Goal: Information Seeking & Learning: Compare options

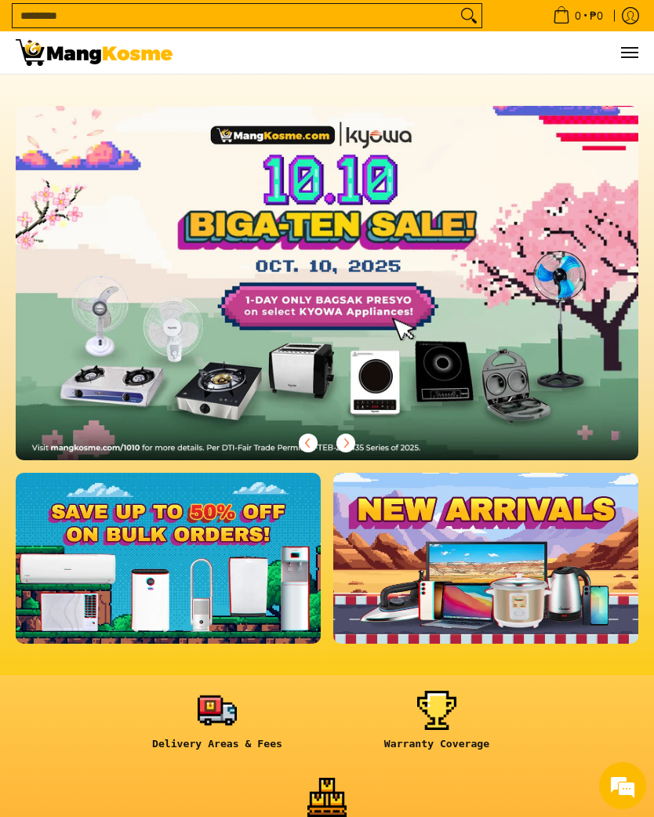
click at [229, 734] on link at bounding box center [217, 726] width 204 height 71
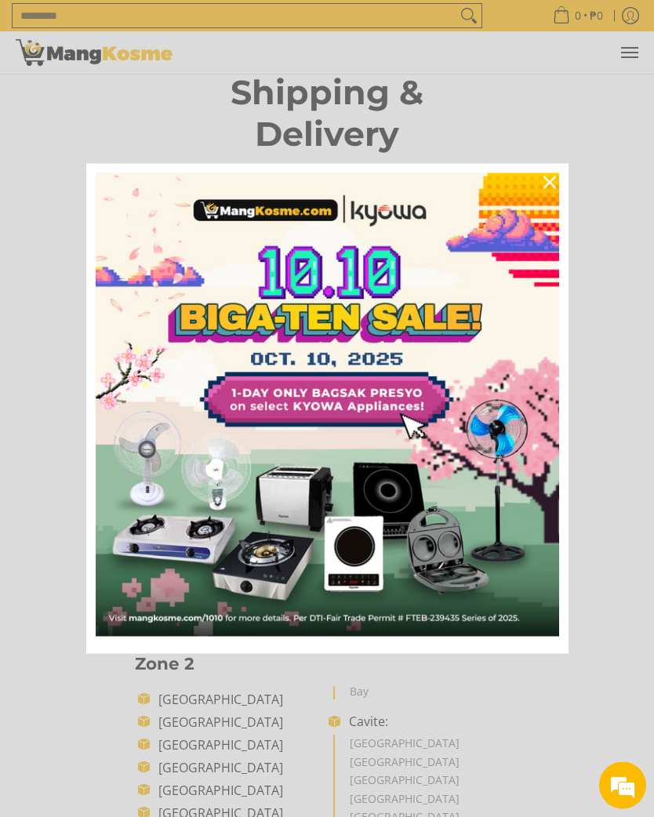
scroll to position [41, 0]
click at [547, 189] on icon "close icon" at bounding box center [549, 182] width 13 height 13
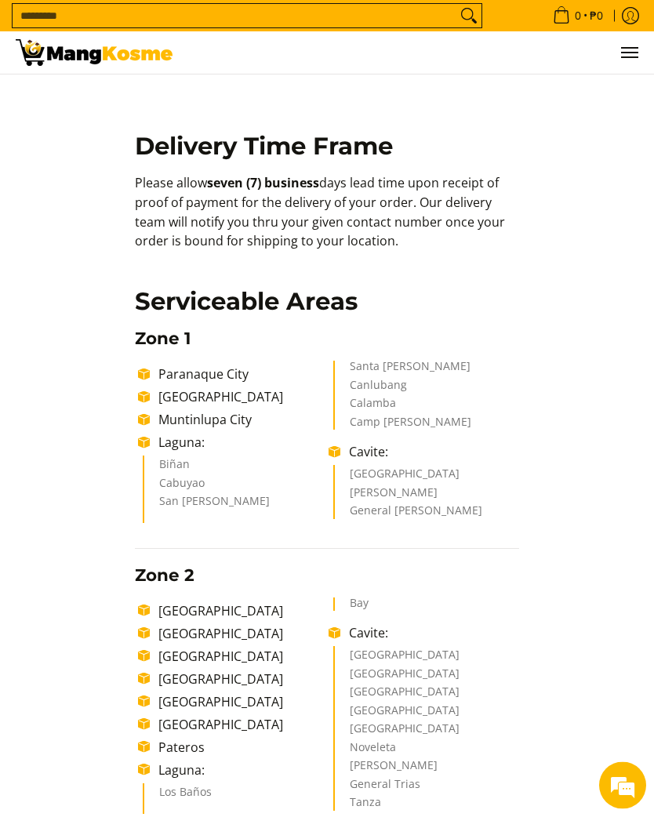
scroll to position [0, 0]
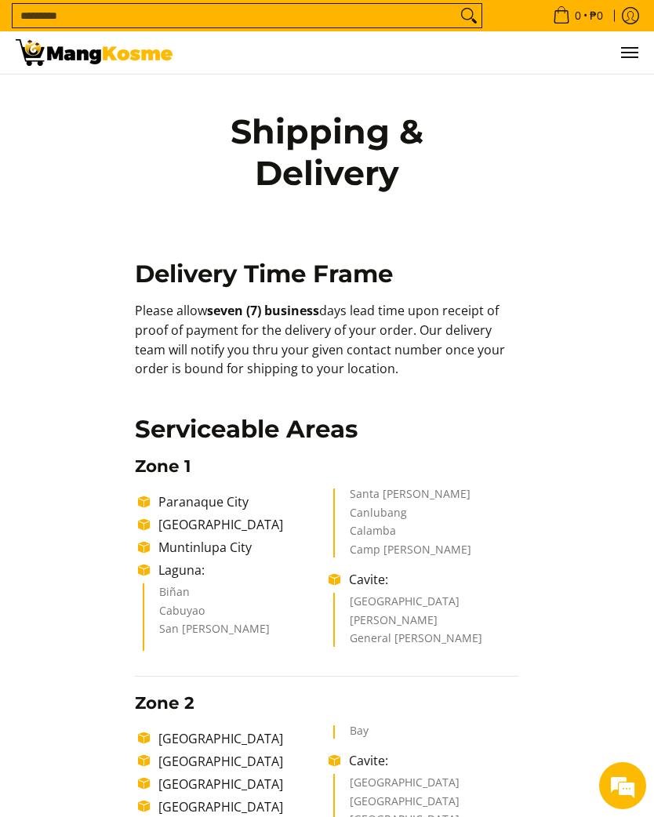
click at [111, 64] on img at bounding box center [94, 52] width 157 height 27
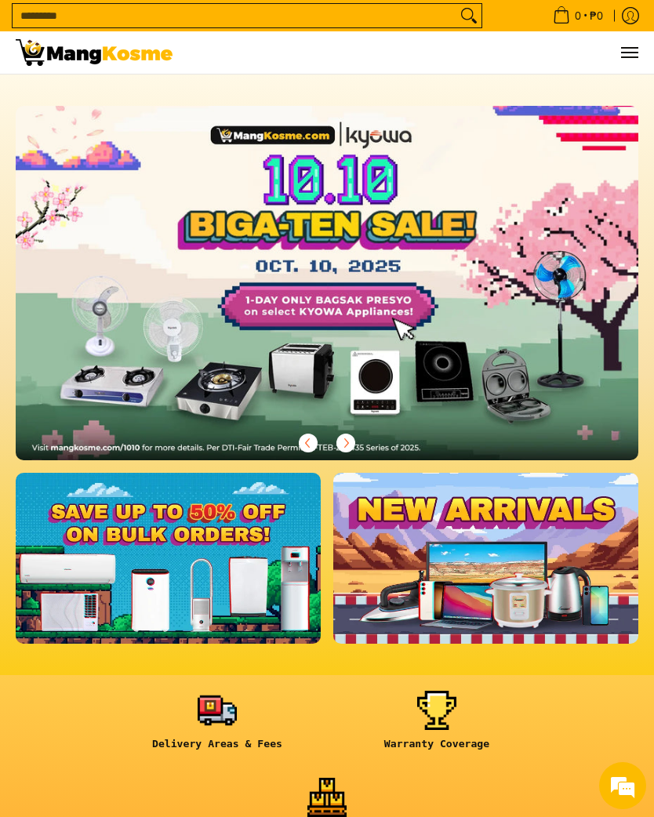
click at [172, 571] on link at bounding box center [168, 558] width 305 height 171
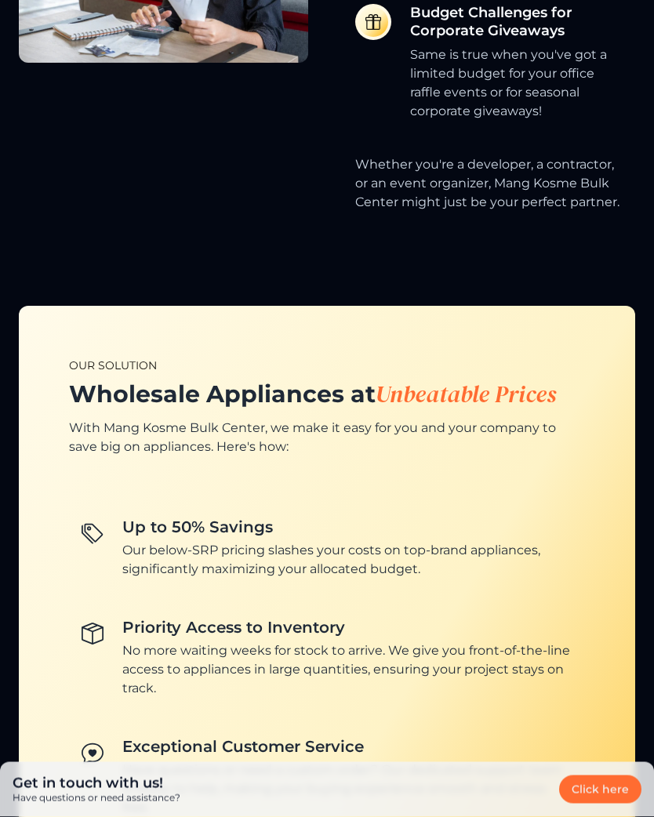
scroll to position [1510, 0]
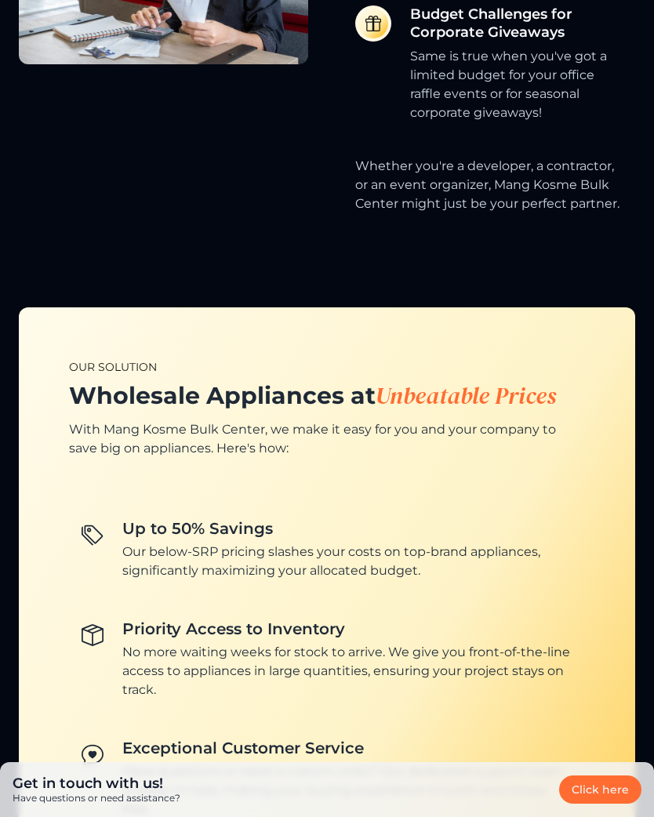
click at [598, 784] on link "Click here" at bounding box center [600, 790] width 82 height 28
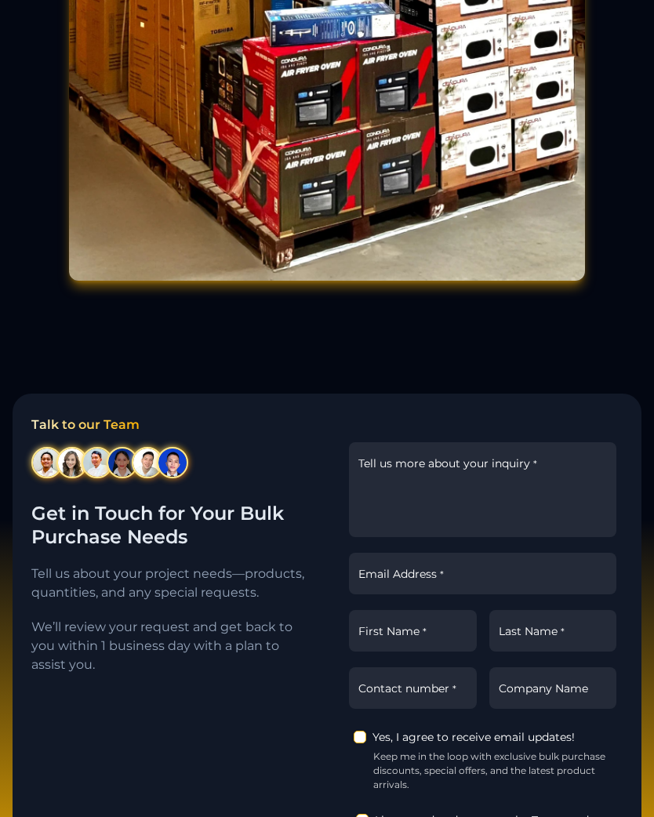
scroll to position [3238, 0]
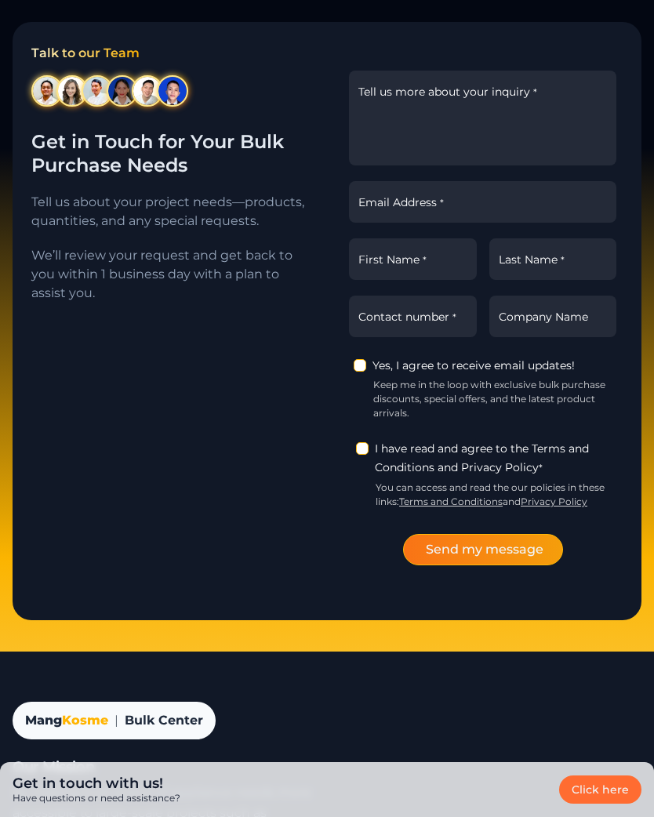
scroll to position [1510, 0]
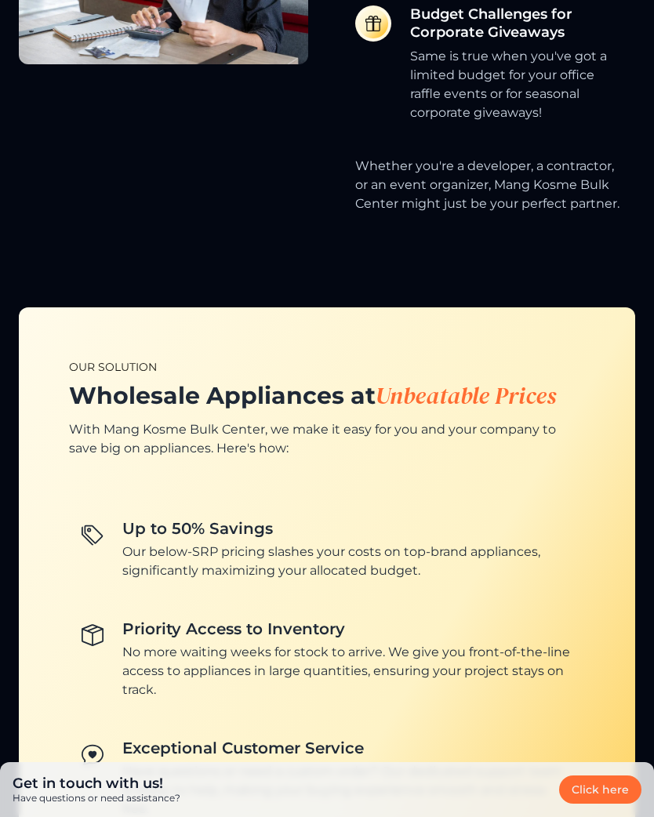
click at [558, 270] on div "Mang Kosme | Bulk Center Have questions or need assistance? Get in touch with u…" at bounding box center [327, 694] width 654 height 4408
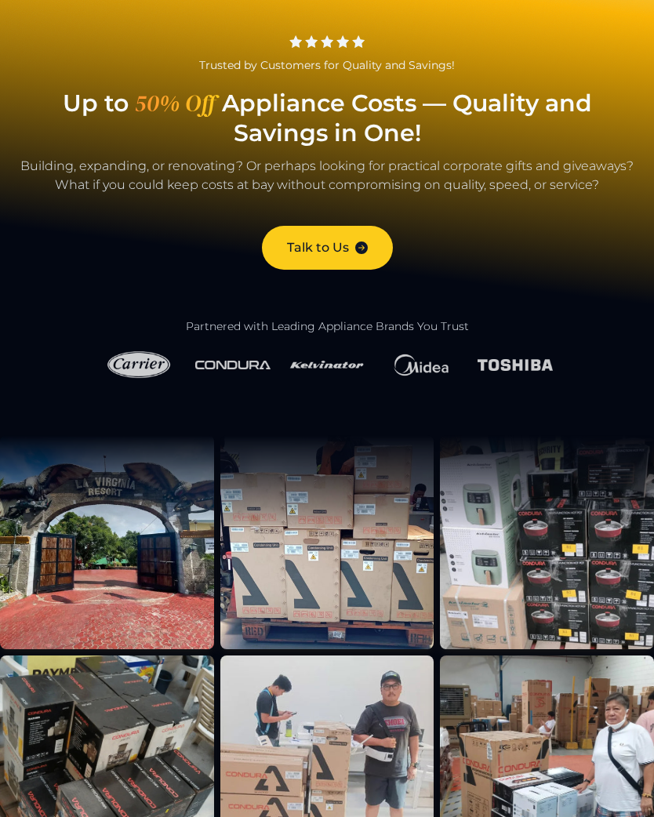
scroll to position [0, 0]
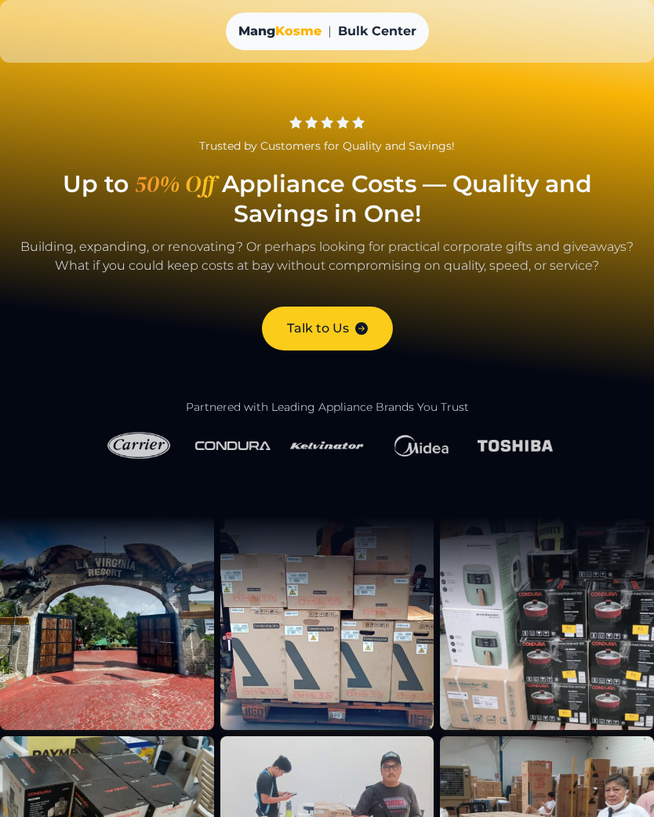
click at [148, 445] on img at bounding box center [138, 445] width 75 height 37
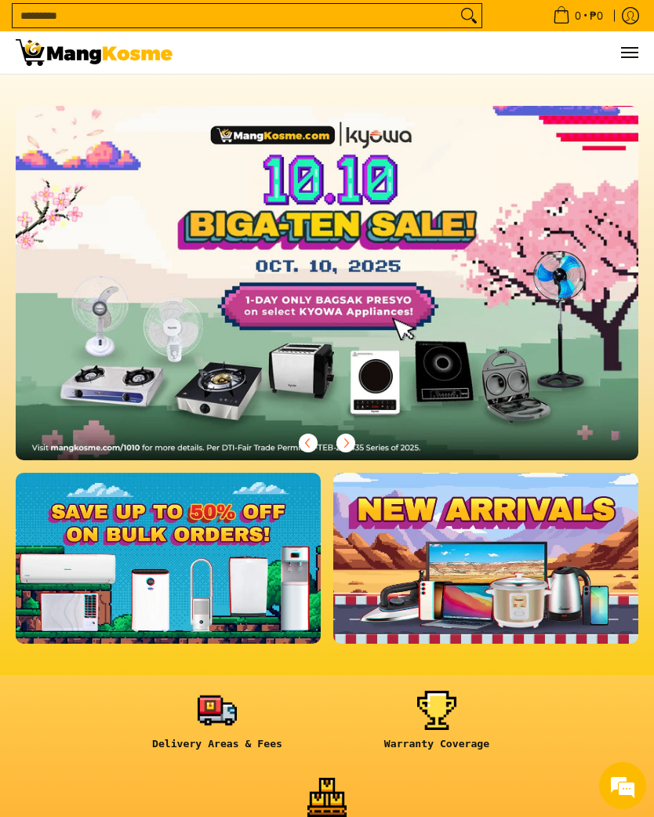
click at [298, 537] on link at bounding box center [168, 558] width 305 height 171
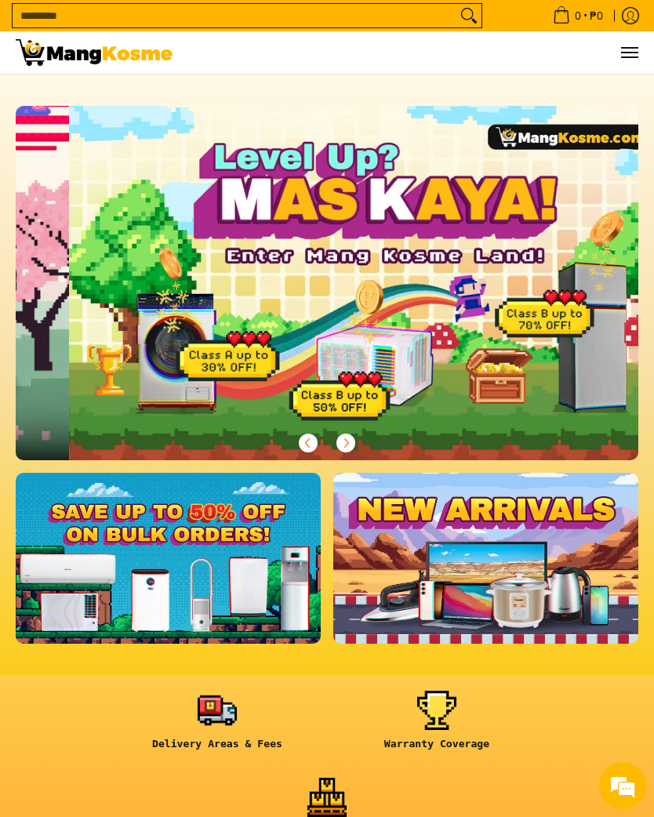
scroll to position [0, 623]
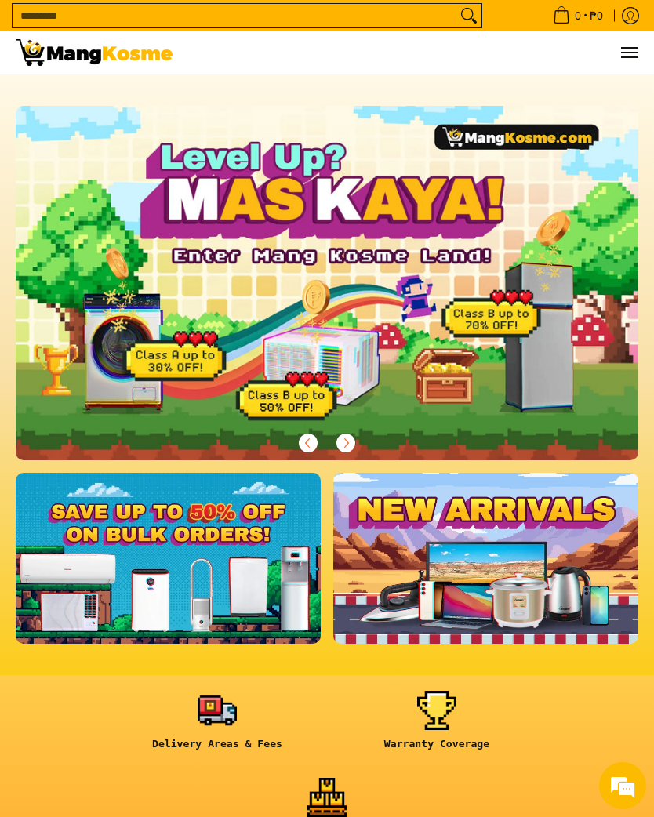
click at [217, 192] on div at bounding box center [327, 283] width 623 height 354
click at [228, 260] on div at bounding box center [327, 283] width 623 height 354
click at [112, 21] on input "Search..." at bounding box center [235, 16] width 444 height 24
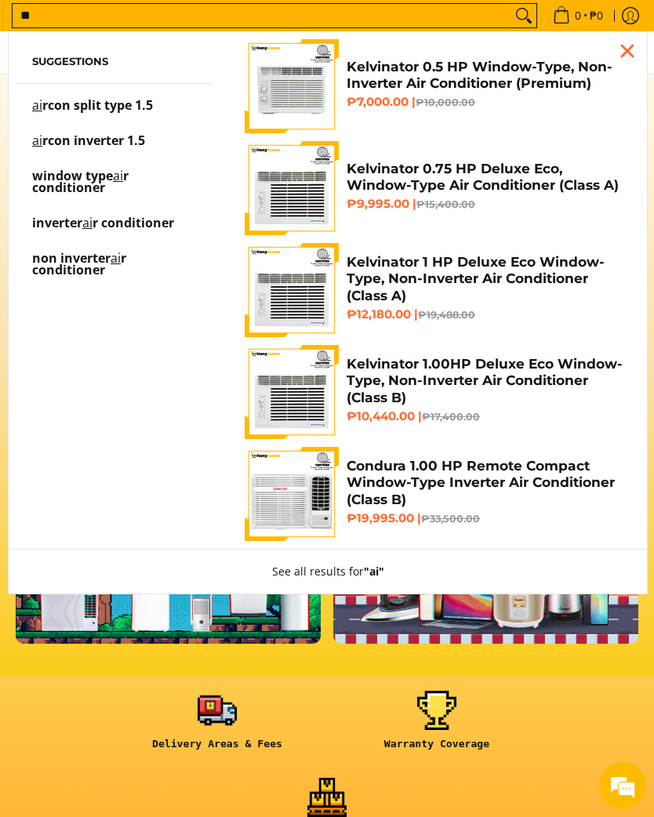
type input "**"
click at [104, 162] on p "ai rcon inverter 1.5" at bounding box center [88, 148] width 113 height 27
click at [122, 228] on span "r conditioner" at bounding box center [134, 222] width 82 height 17
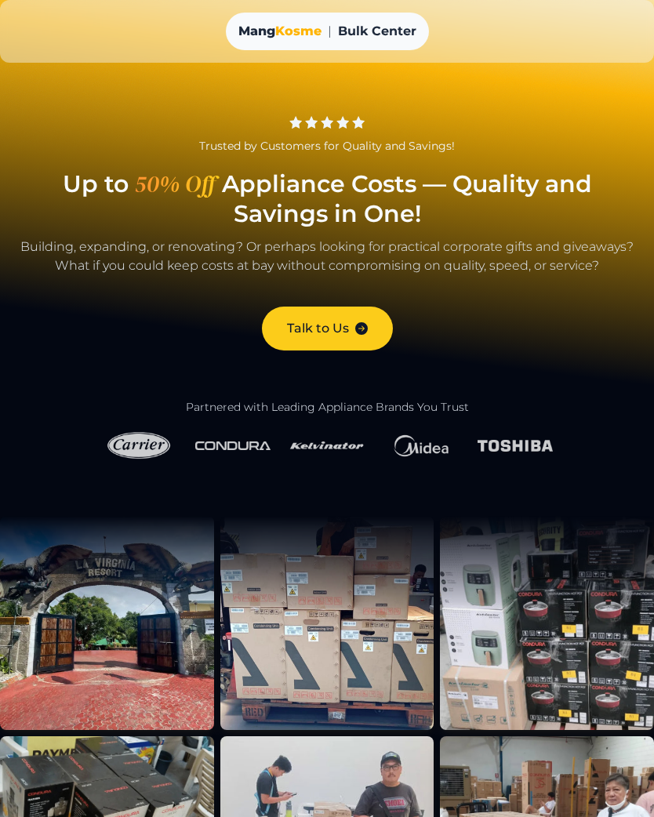
click at [587, 293] on rect at bounding box center [327, 327] width 654 height 654
click at [547, 409] on h2 "Partnered with Leading Appliance Brands You Trust" at bounding box center [327, 408] width 616 height 14
click at [371, 597] on img at bounding box center [327, 623] width 214 height 214
click at [408, 620] on img at bounding box center [327, 623] width 214 height 214
click at [500, 622] on img at bounding box center [547, 623] width 214 height 214
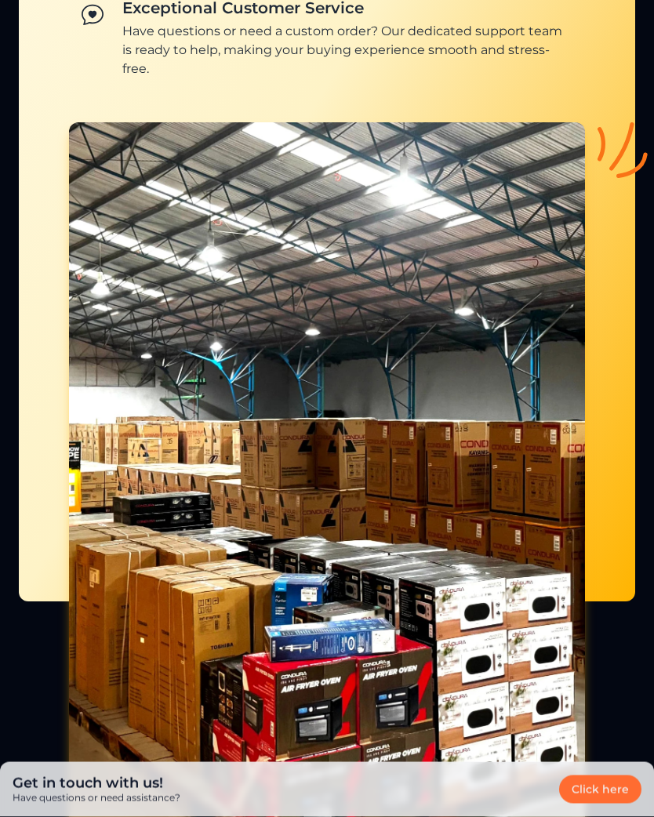
scroll to position [2229, 0]
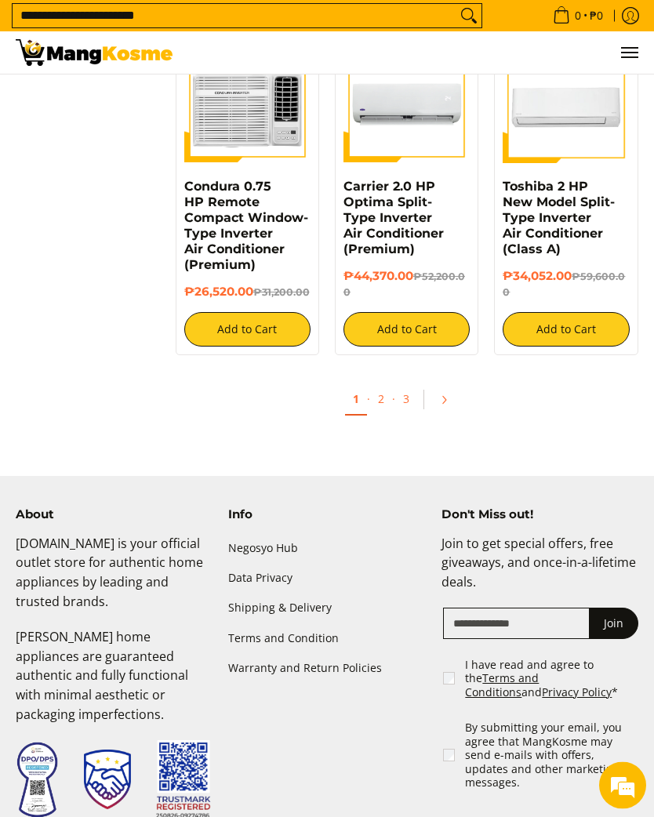
scroll to position [2954, 0]
click at [390, 414] on link "2" at bounding box center [381, 398] width 22 height 31
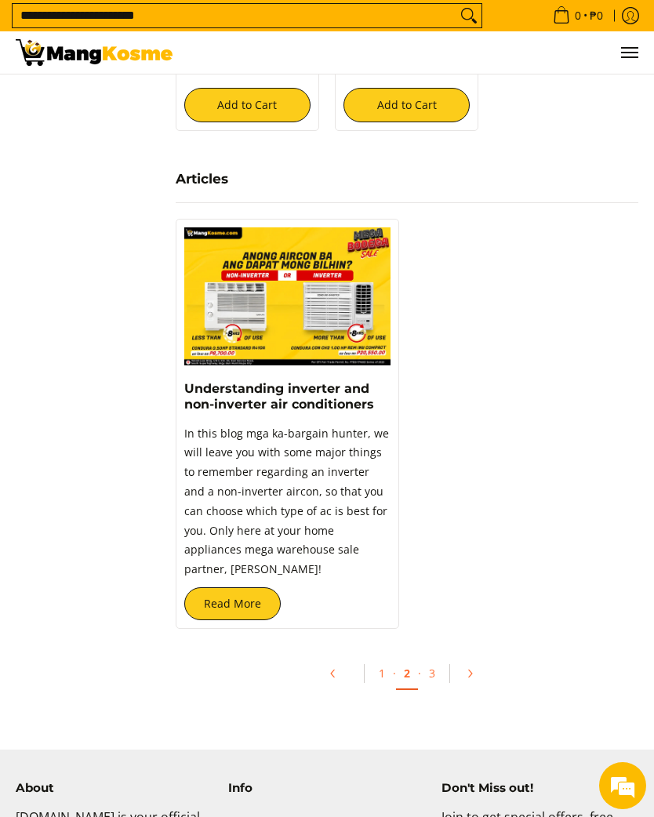
scroll to position [3342, 0]
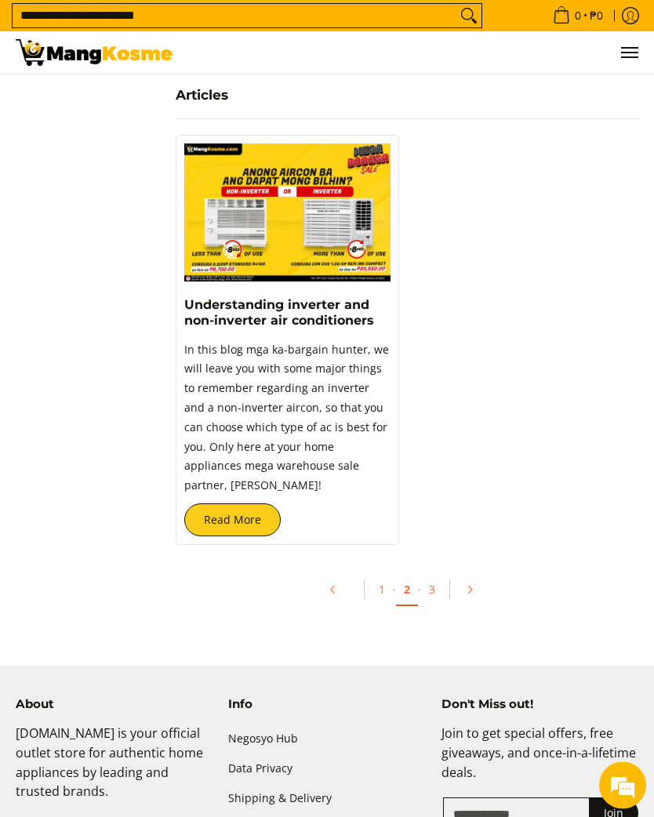
click at [274, 504] on link "Read More" at bounding box center [232, 520] width 96 height 33
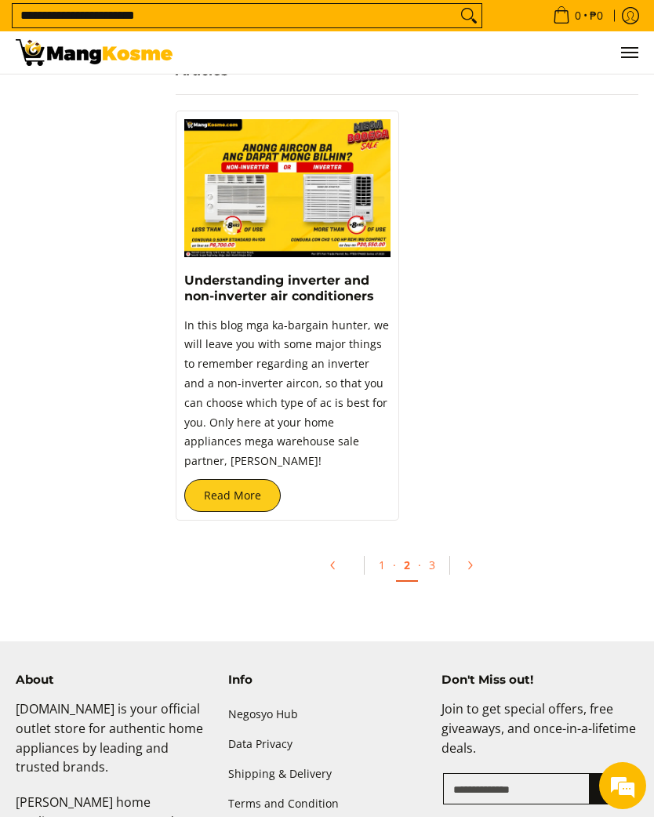
click at [430, 550] on link "3" at bounding box center [432, 565] width 22 height 31
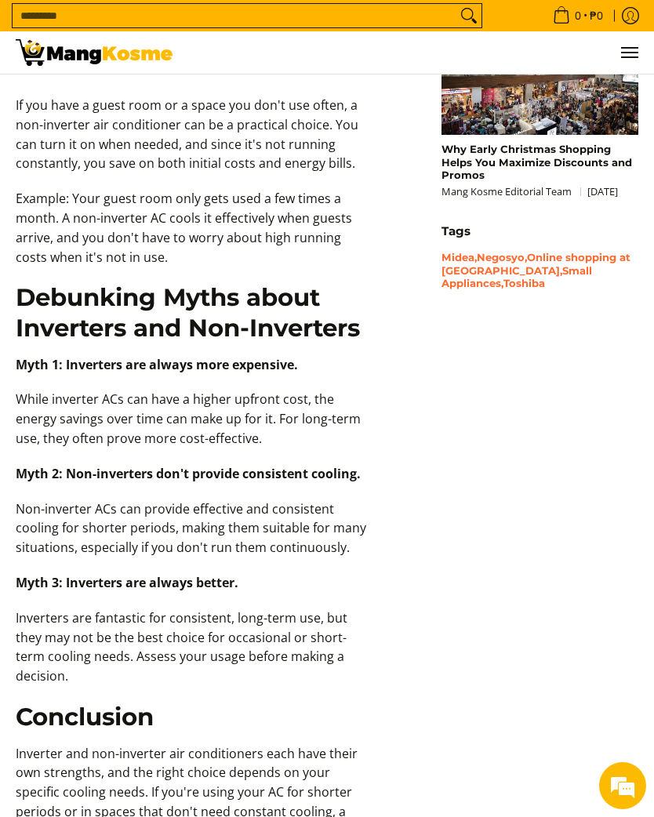
scroll to position [1350, 0]
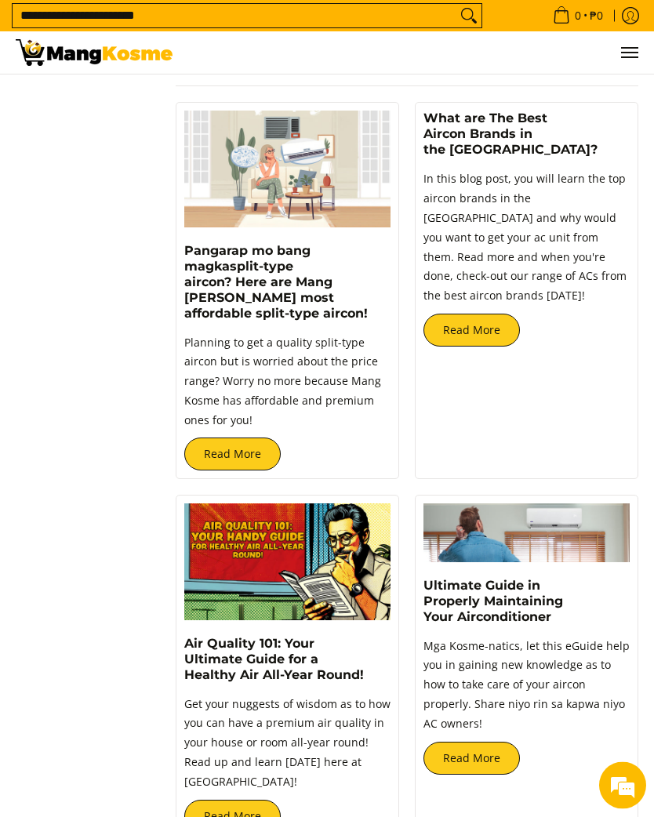
scroll to position [1221, 0]
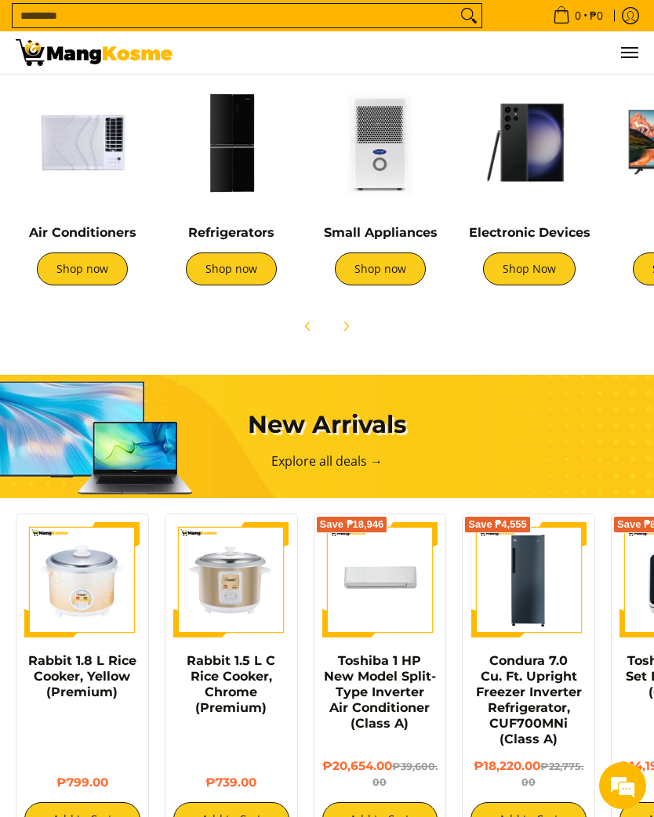
scroll to position [939, 0]
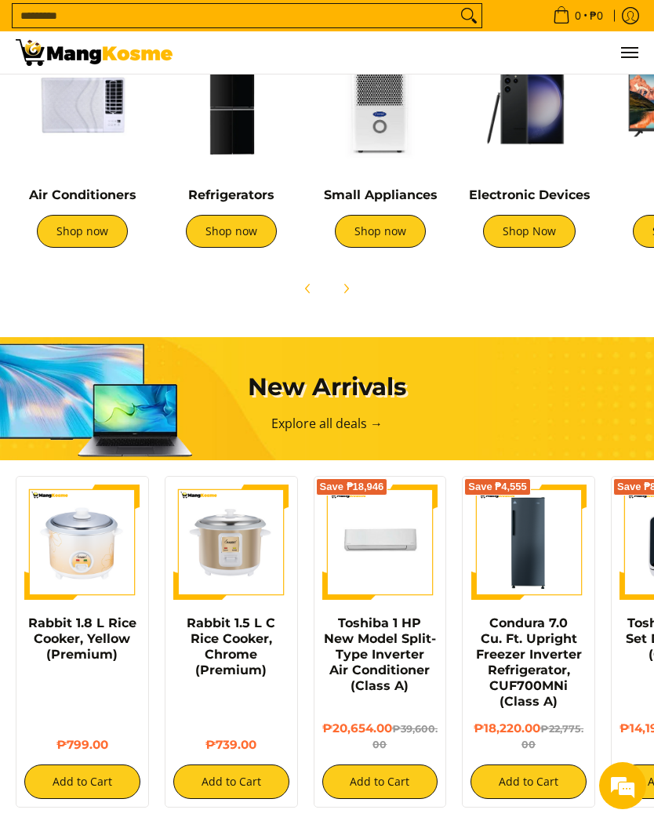
click at [73, 172] on img at bounding box center [82, 104] width 133 height 133
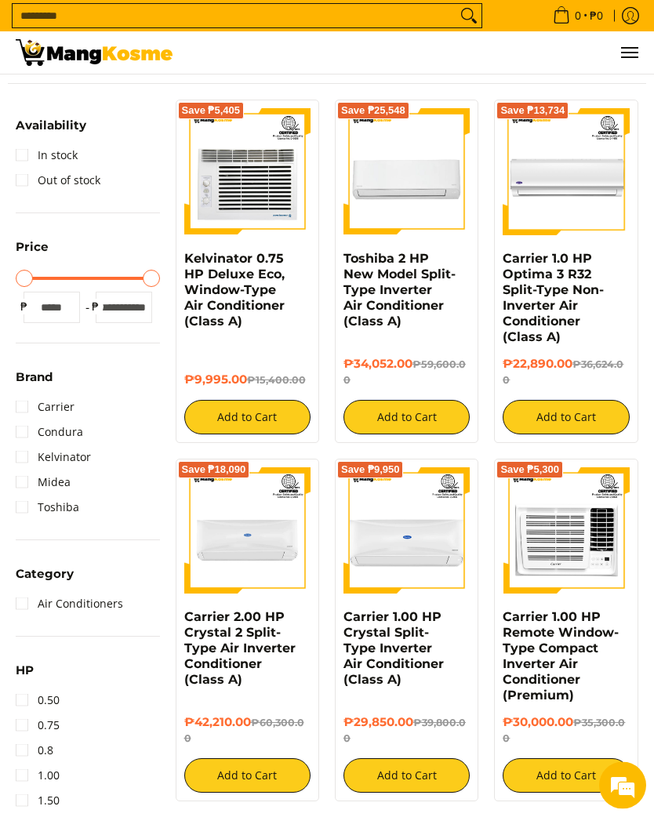
scroll to position [198, 0]
click at [35, 404] on link "Carrier" at bounding box center [45, 406] width 59 height 25
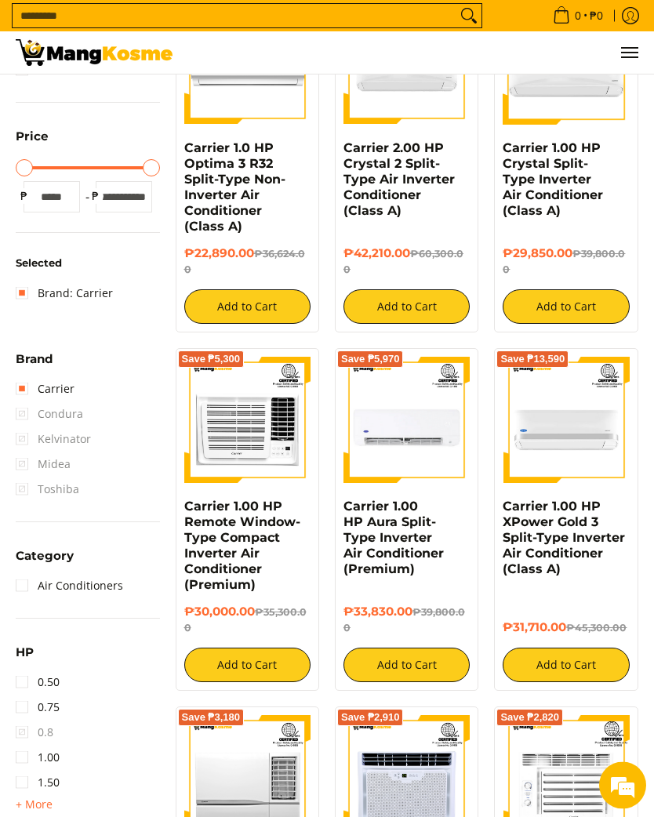
scroll to position [309, 0]
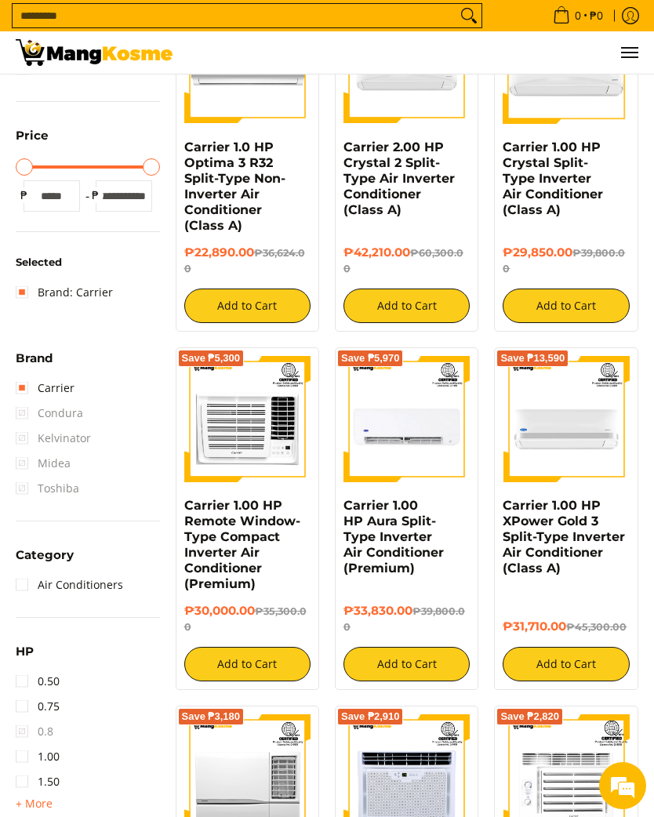
click at [31, 680] on link "0.50" at bounding box center [38, 681] width 44 height 25
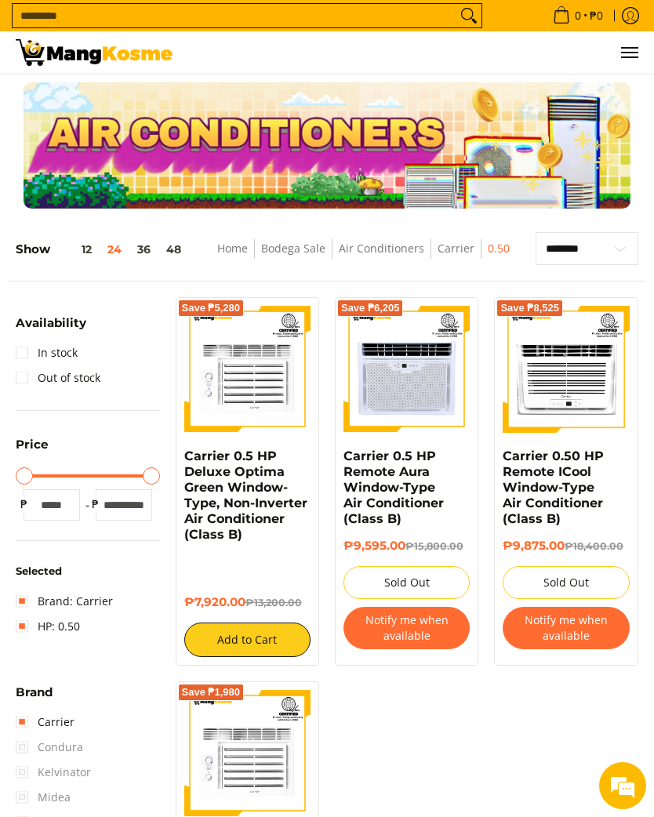
click at [144, 255] on button "36" at bounding box center [143, 249] width 29 height 13
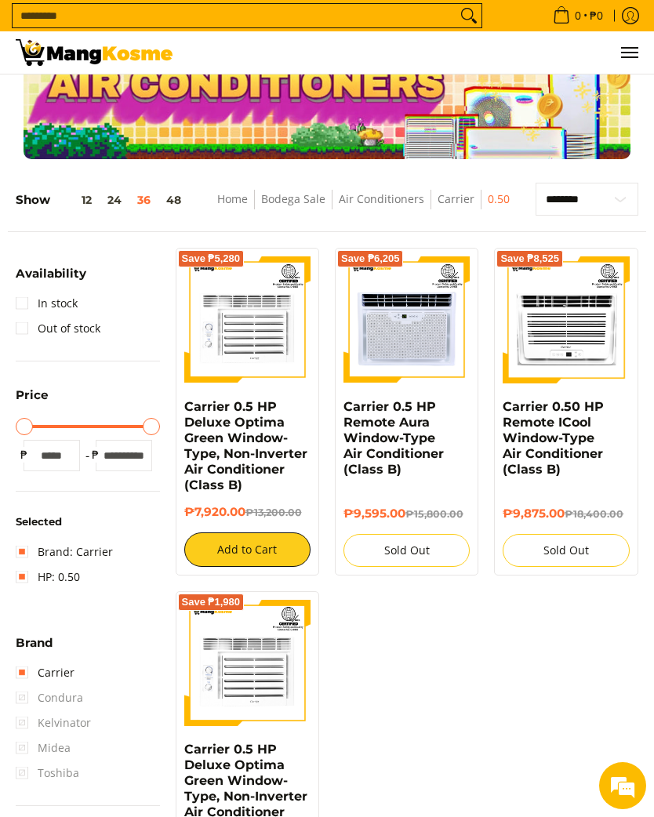
scroll to position [158, 0]
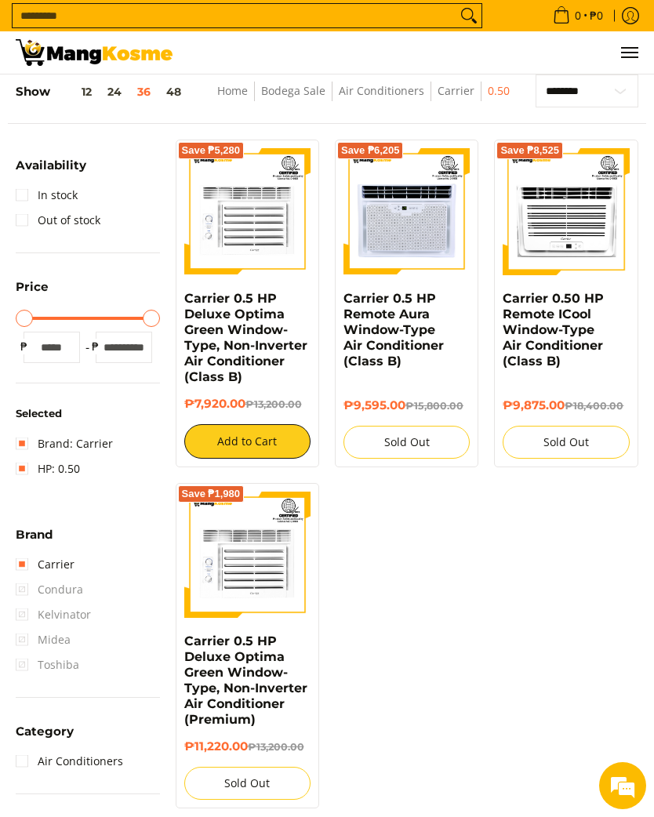
click at [179, 98] on button "48" at bounding box center [173, 91] width 31 height 13
click at [314, 98] on link "Bodega Sale" at bounding box center [293, 90] width 64 height 15
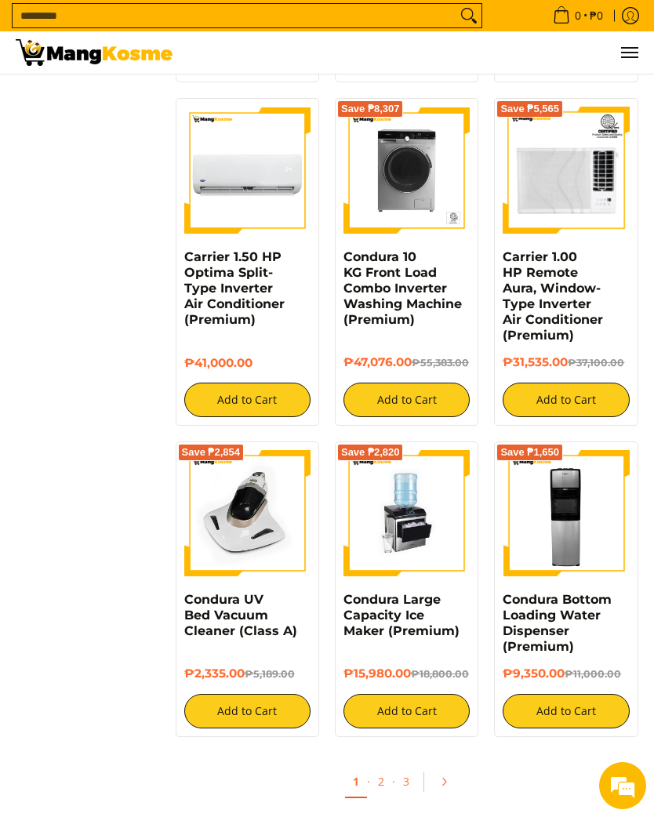
scroll to position [5338, 0]
